Goal: Use online tool/utility: Utilize a website feature to perform a specific function

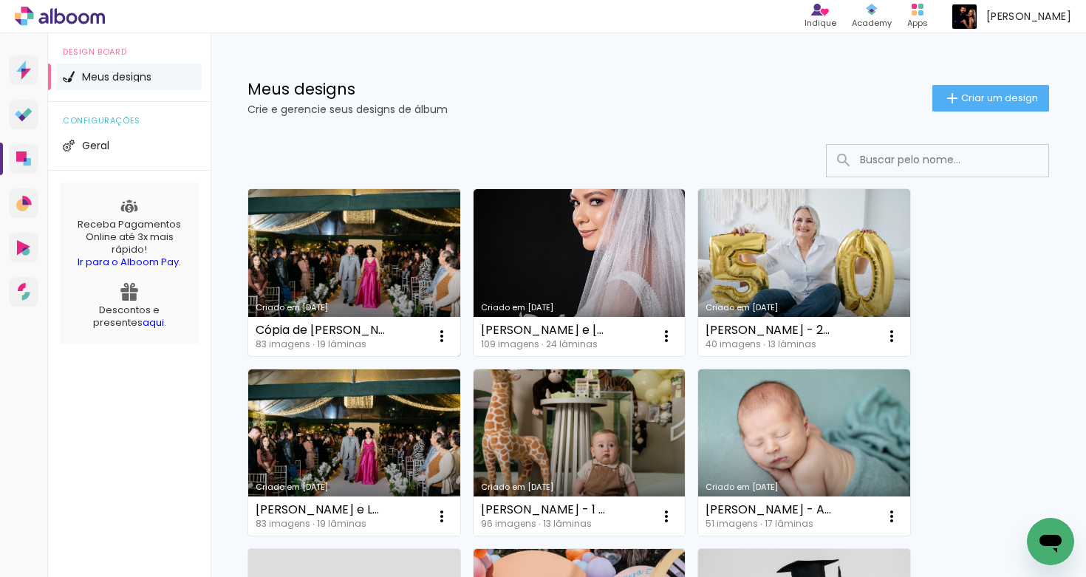
click at [431, 262] on link "Criado em [DATE]" at bounding box center [354, 272] width 212 height 167
